Goal: Information Seeking & Learning: Learn about a topic

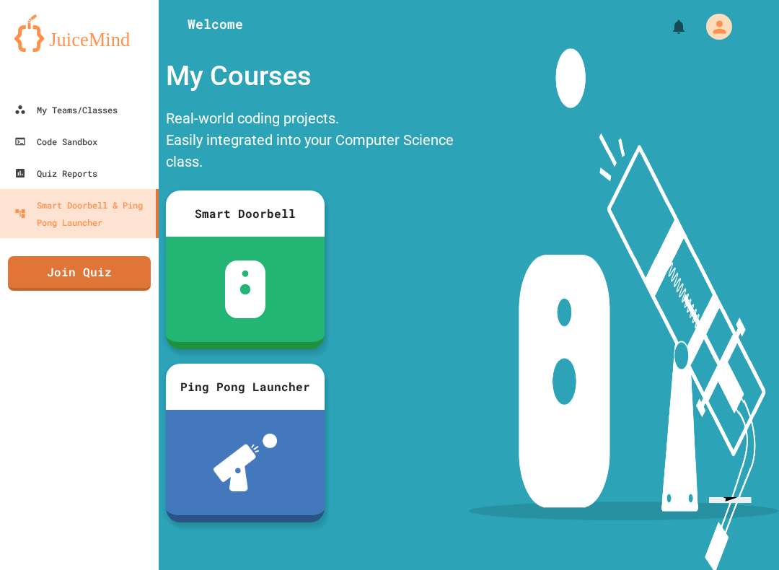
click at [50, 110] on div "My Teams/Classes" at bounding box center [65, 109] width 103 height 17
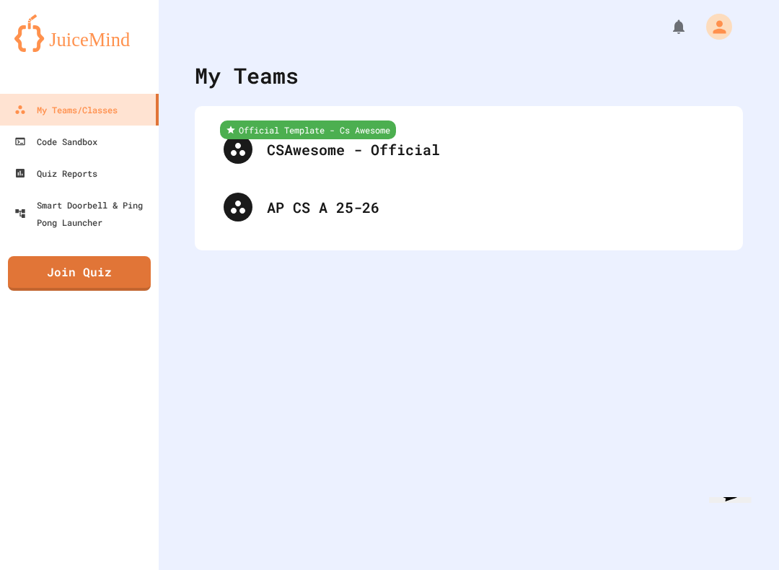
click at [678, 204] on div "AP CS A 25-26" at bounding box center [490, 207] width 447 height 22
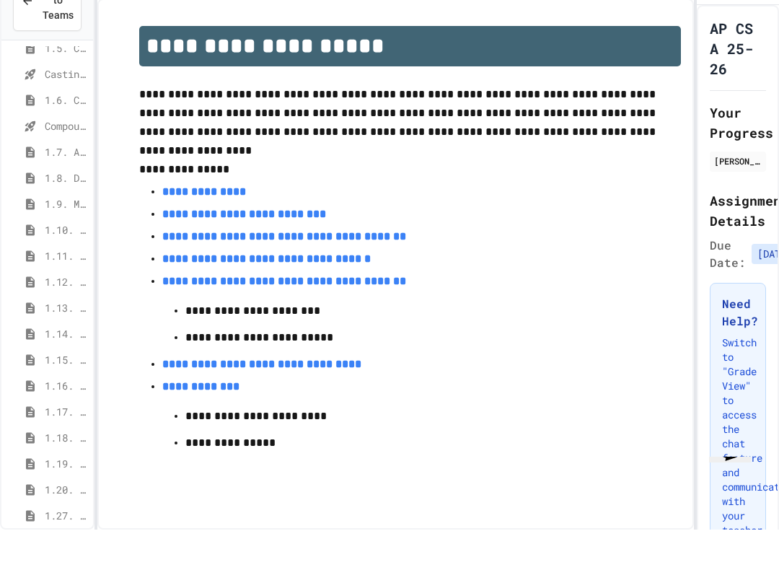
click at [79, 289] on span "1.11. Using the Math Class" at bounding box center [66, 296] width 43 height 15
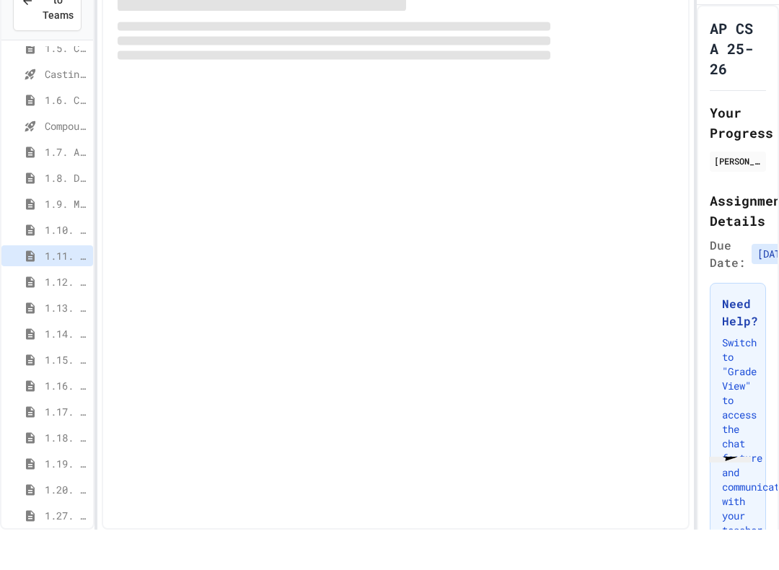
scroll to position [185, 0]
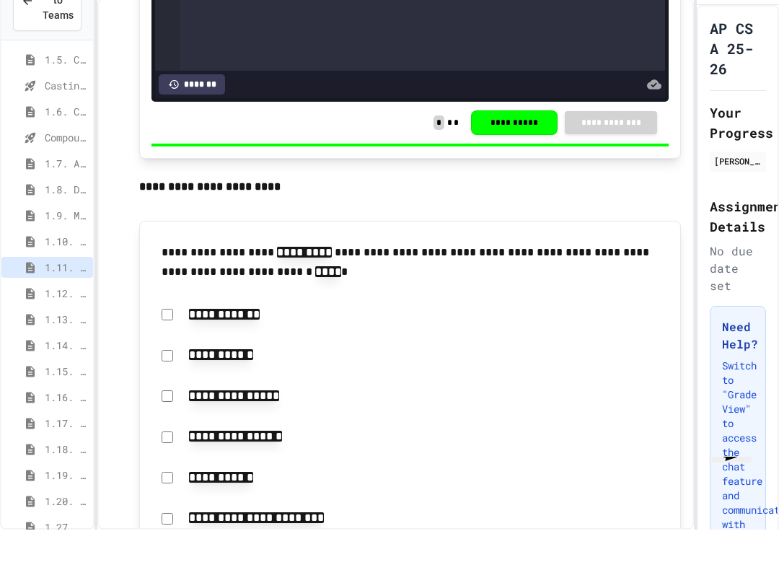
click at [695, 207] on div at bounding box center [695, 285] width 3 height 570
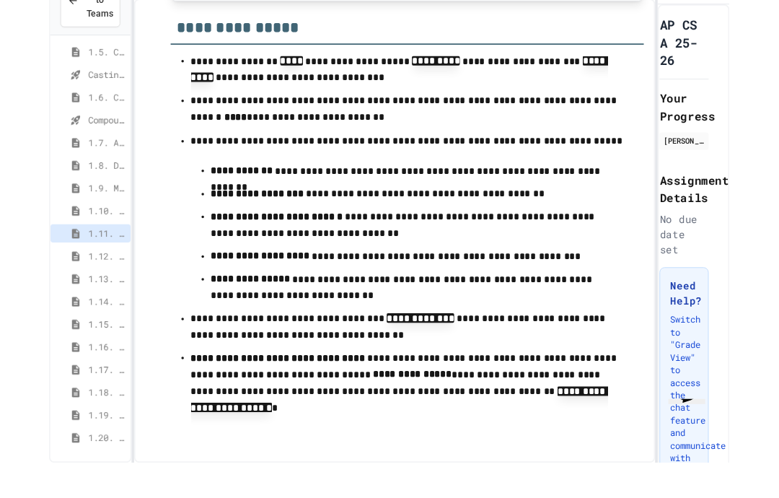
scroll to position [40, 0]
